Goal: Task Accomplishment & Management: Complete application form

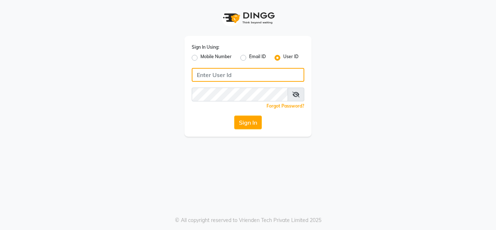
click at [211, 73] on input "Username" at bounding box center [248, 75] width 112 height 14
type input "anuj"
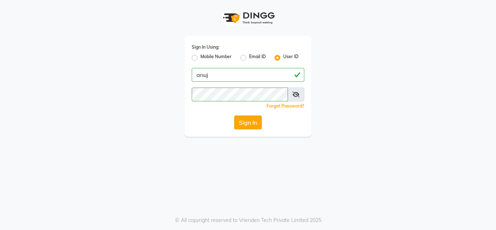
click at [240, 125] on button "Sign In" at bounding box center [248, 122] width 28 height 14
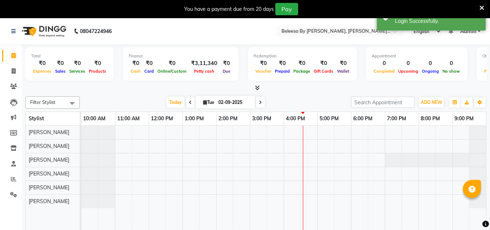
select select "en"
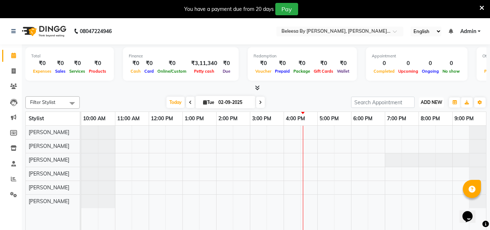
click at [427, 100] on span "ADD NEW" at bounding box center [431, 101] width 21 height 5
click at [407, 154] on link "Add Client" at bounding box center [414, 153] width 57 height 9
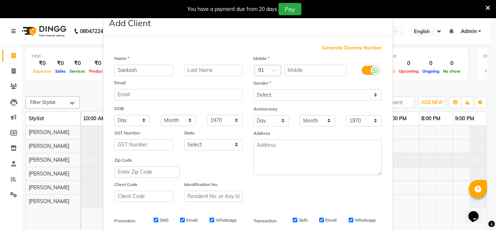
type input "Santosh"
click at [200, 69] on input "text" at bounding box center [213, 70] width 59 height 11
type input "[PERSON_NAME]"
click at [307, 66] on input "text" at bounding box center [315, 70] width 63 height 11
type input "9650690805"
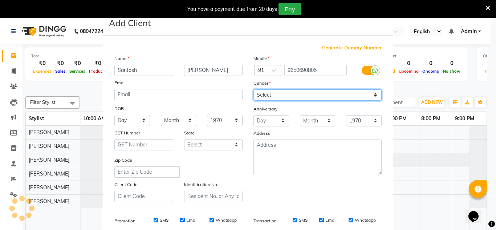
click at [373, 94] on select "Select [DEMOGRAPHIC_DATA] [DEMOGRAPHIC_DATA] Other Prefer Not To Say" at bounding box center [317, 94] width 128 height 11
select select "[DEMOGRAPHIC_DATA]"
click at [253, 89] on select "Select [DEMOGRAPHIC_DATA] [DEMOGRAPHIC_DATA] Other Prefer Not To Say" at bounding box center [317, 94] width 128 height 11
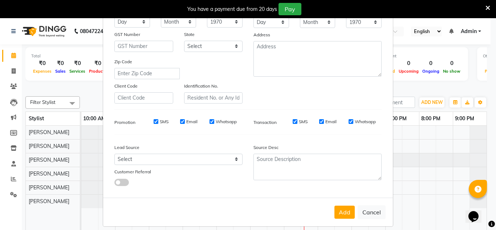
scroll to position [105, 0]
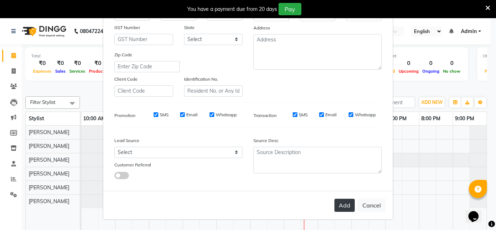
click at [342, 206] on button "Add" at bounding box center [344, 204] width 20 height 13
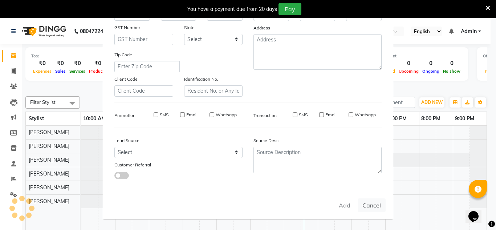
select select
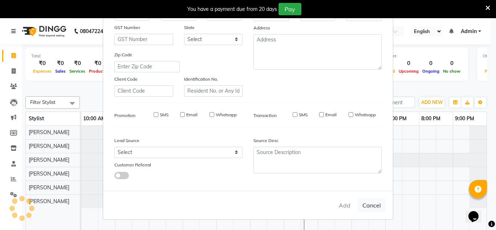
select select
checkbox input "false"
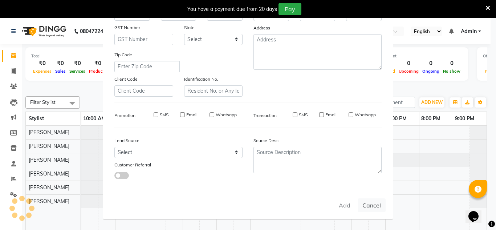
checkbox input "false"
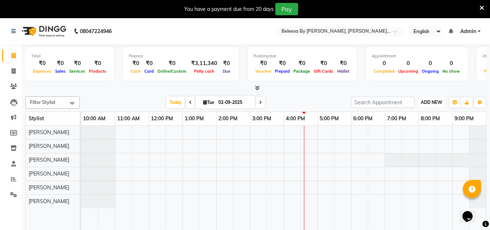
click at [438, 102] on span "ADD NEW" at bounding box center [431, 101] width 21 height 5
click at [399, 156] on link "Add Client" at bounding box center [414, 153] width 57 height 9
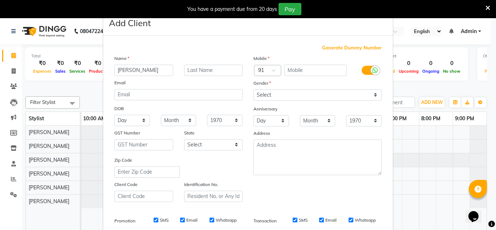
type input "[PERSON_NAME]"
click at [211, 68] on input "text" at bounding box center [213, 70] width 59 height 11
type input "Suchede"
click at [303, 68] on input "text" at bounding box center [315, 70] width 63 height 11
type input "9819657208"
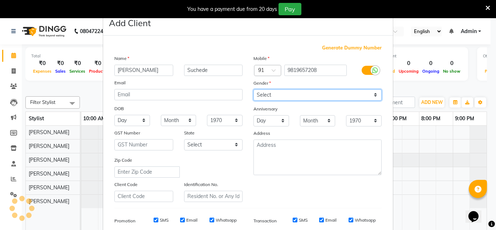
click at [374, 94] on select "Select [DEMOGRAPHIC_DATA] [DEMOGRAPHIC_DATA] Other Prefer Not To Say" at bounding box center [317, 94] width 128 height 11
select select "[DEMOGRAPHIC_DATA]"
click at [253, 89] on select "Select [DEMOGRAPHIC_DATA] [DEMOGRAPHIC_DATA] Other Prefer Not To Say" at bounding box center [317, 94] width 128 height 11
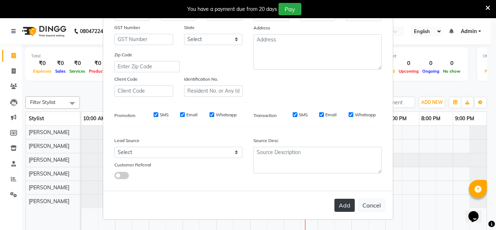
click at [339, 204] on button "Add" at bounding box center [344, 204] width 20 height 13
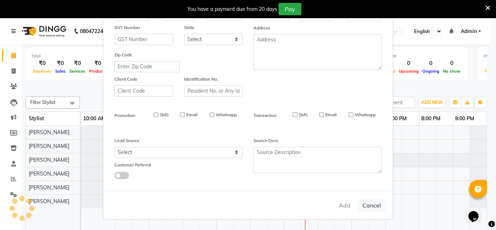
select select
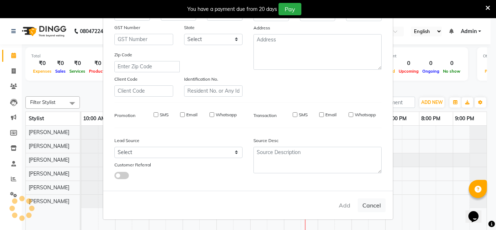
select select
checkbox input "false"
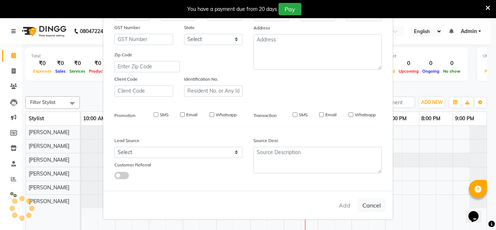
checkbox input "false"
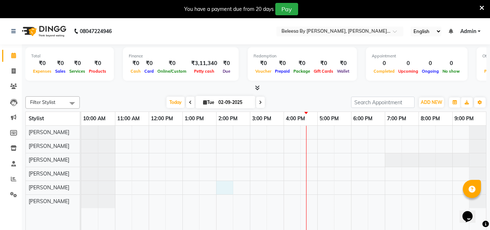
click at [231, 184] on div at bounding box center [283, 183] width 405 height 115
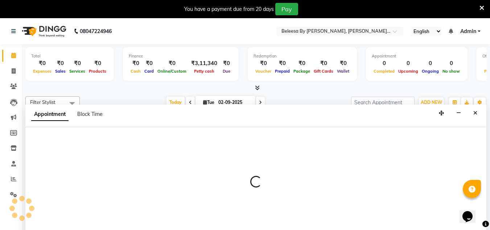
scroll to position [18, 0]
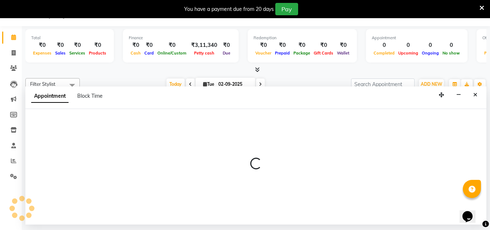
select select "87883"
select select "840"
select select "tentative"
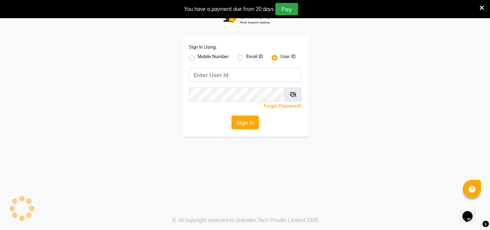
scroll to position [17, 0]
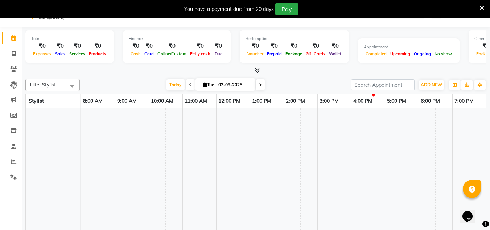
select select "en"
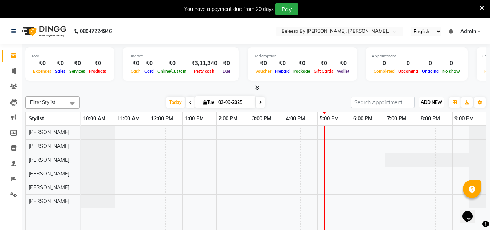
click at [431, 101] on span "ADD NEW" at bounding box center [431, 101] width 21 height 5
click at [410, 126] on link "Add Invoice" at bounding box center [414, 125] width 57 height 9
select select "service"
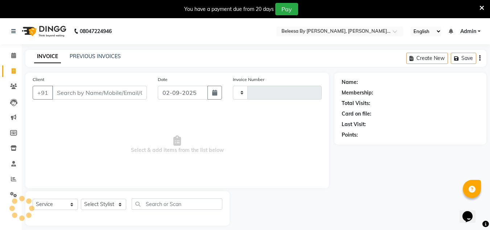
type input "0068"
select select "6695"
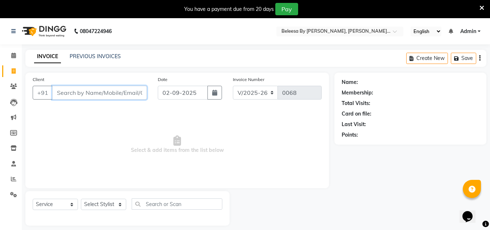
click at [92, 94] on input "Client" at bounding box center [99, 93] width 95 height 14
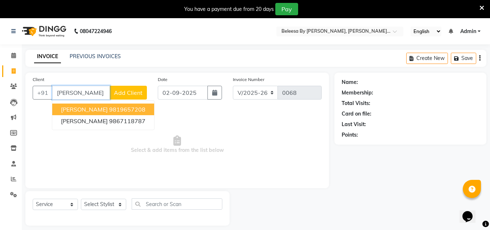
click at [94, 112] on span "[PERSON_NAME]" at bounding box center [84, 109] width 47 height 7
type input "9819657208"
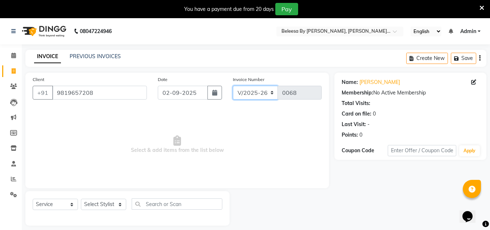
click at [271, 93] on select "V/2025 V/2025-26" at bounding box center [255, 93] width 45 height 14
select select "6696"
click at [233, 86] on select "V/2025 V/2025-26" at bounding box center [255, 93] width 45 height 14
type input "0259"
click at [120, 207] on select "Select Stylist Kajal [PERSON_NAME] [PERSON_NAME] Pooja [PERSON_NAME] [PERSON_NA…" at bounding box center [103, 203] width 45 height 11
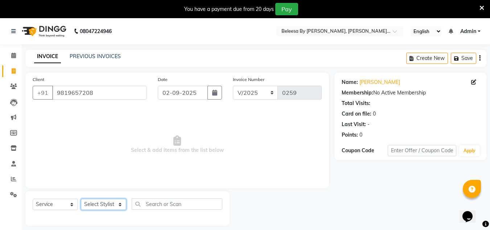
select select "65235"
click at [81, 198] on select "Select Stylist Kajal [PERSON_NAME] [PERSON_NAME] Pooja [PERSON_NAME] [PERSON_NA…" at bounding box center [103, 203] width 45 height 11
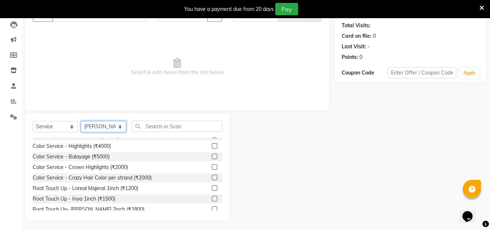
scroll to position [212, 0]
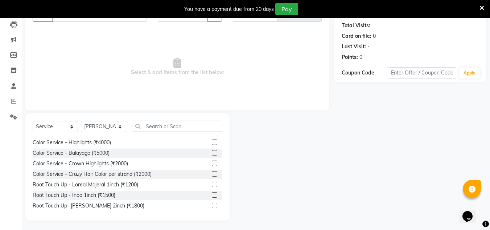
click at [212, 192] on label at bounding box center [214, 194] width 5 height 5
click at [212, 193] on input "checkbox" at bounding box center [214, 195] width 5 height 5
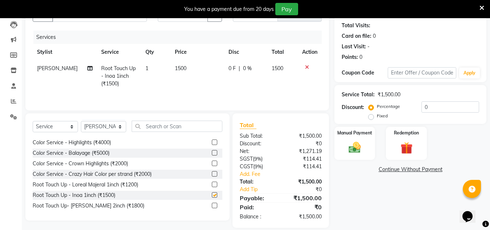
checkbox input "false"
click at [121, 129] on select "Select Stylist Kajal [PERSON_NAME] [PERSON_NAME] Pooja [PERSON_NAME] [PERSON_NA…" at bounding box center [103, 126] width 45 height 11
select select "87883"
click at [81, 121] on select "Select Stylist Kajal [PERSON_NAME] [PERSON_NAME] Pooja [PERSON_NAME] [PERSON_NA…" at bounding box center [103, 126] width 45 height 11
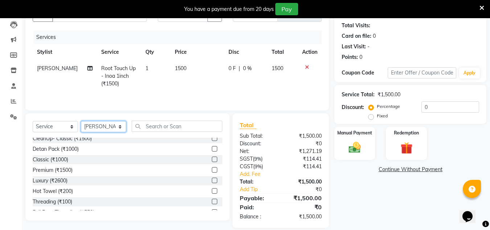
scroll to position [568, 0]
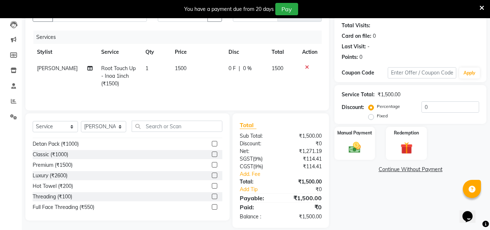
click at [212, 151] on label at bounding box center [214, 153] width 5 height 5
click at [212, 152] on input "checkbox" at bounding box center [214, 154] width 5 height 5
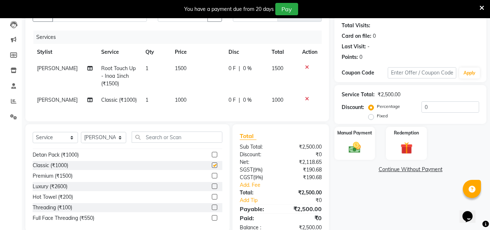
checkbox input "false"
click at [352, 154] on img at bounding box center [355, 147] width 20 height 15
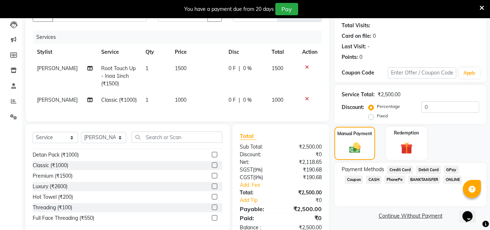
click at [385, 178] on span "PhonePe" at bounding box center [395, 179] width 21 height 8
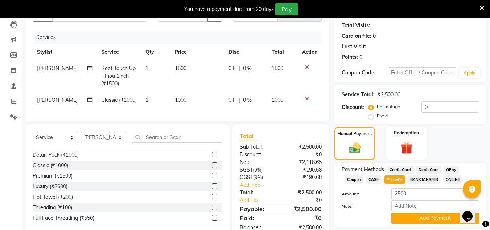
scroll to position [110, 0]
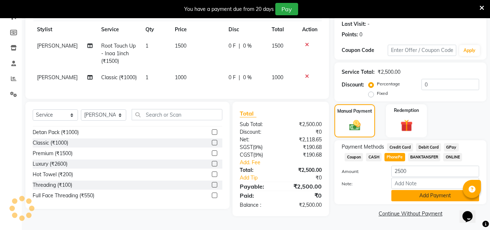
click at [440, 190] on button "Add Payment" at bounding box center [435, 195] width 88 height 11
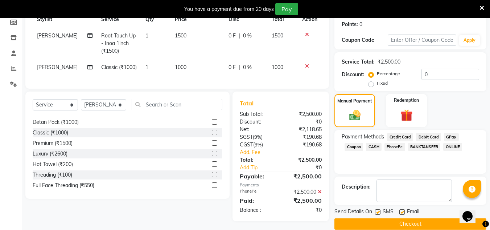
scroll to position [126, 0]
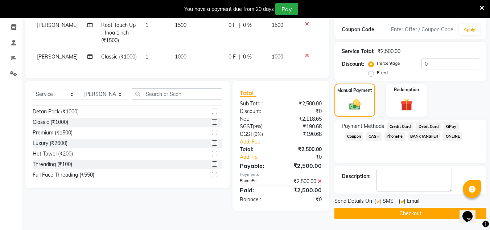
click at [422, 207] on button "Checkout" at bounding box center [410, 212] width 152 height 11
